Goal: Task Accomplishment & Management: Manage account settings

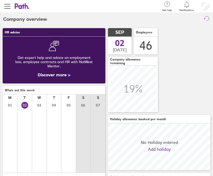
scroll to position [47, 103]
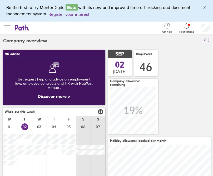
click at [189, 26] on icon at bounding box center [187, 26] width 6 height 6
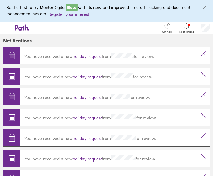
click at [187, 25] on icon at bounding box center [187, 26] width 6 height 6
click at [92, 56] on link "holiday request" at bounding box center [87, 56] width 29 height 5
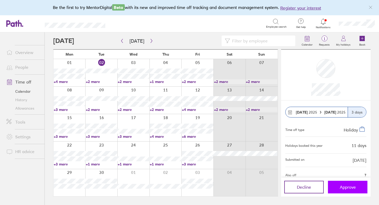
click at [354, 186] on span "Approve" at bounding box center [348, 187] width 16 height 5
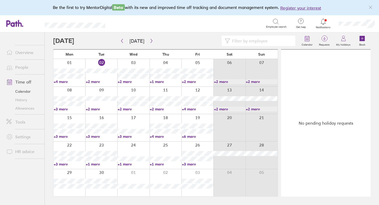
click at [32, 107] on link "Allowances" at bounding box center [23, 108] width 42 height 8
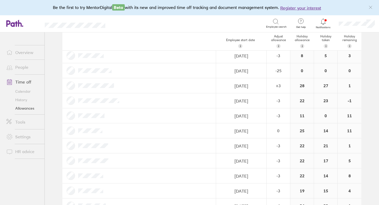
scroll to position [102, 0]
